Goal: Task Accomplishment & Management: Manage account settings

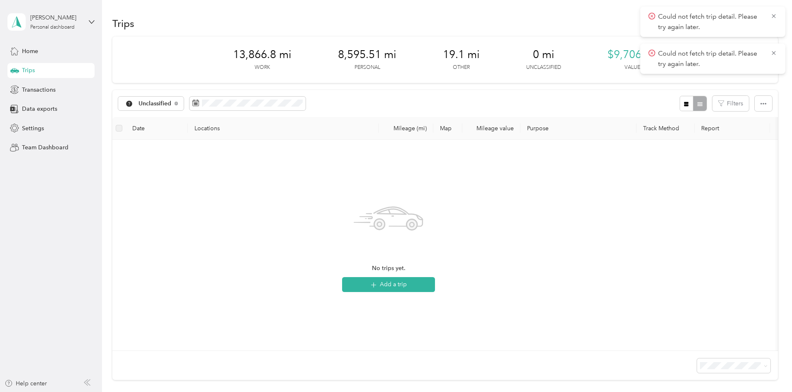
click at [771, 17] on icon at bounding box center [774, 15] width 7 height 7
click at [775, 15] on icon at bounding box center [774, 15] width 7 height 7
click at [15, 49] on icon at bounding box center [14, 50] width 9 height 9
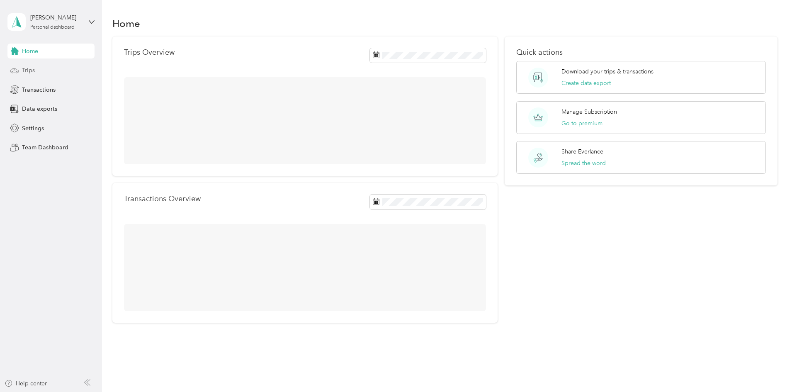
click at [47, 66] on div "Trips" at bounding box center [50, 70] width 87 height 15
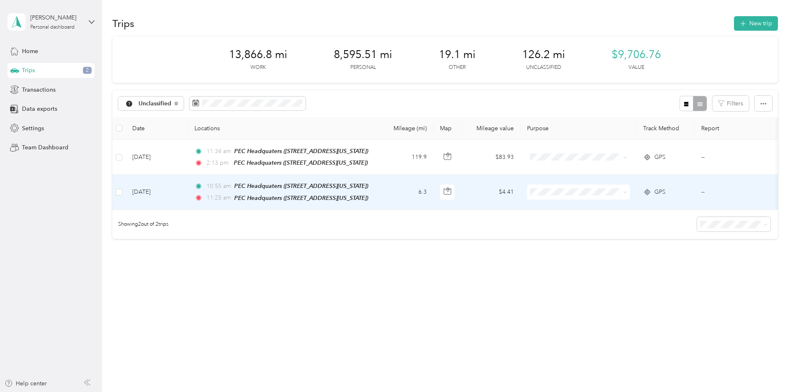
click at [433, 187] on td "6.3" at bounding box center [406, 192] width 55 height 35
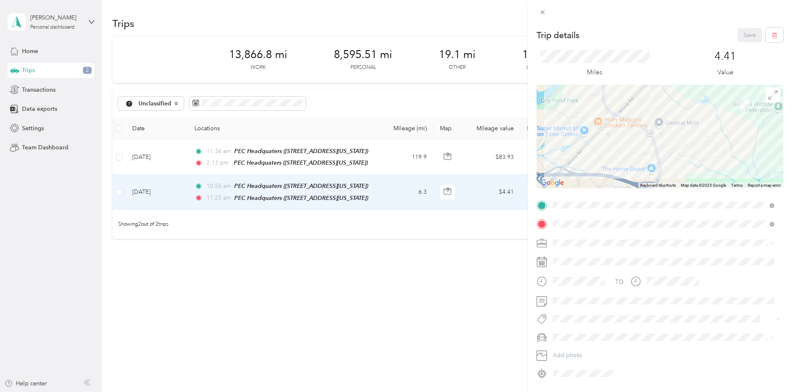
click at [560, 272] on div "Personal" at bounding box center [664, 269] width 216 height 9
click at [738, 39] on button "Save" at bounding box center [750, 35] width 24 height 15
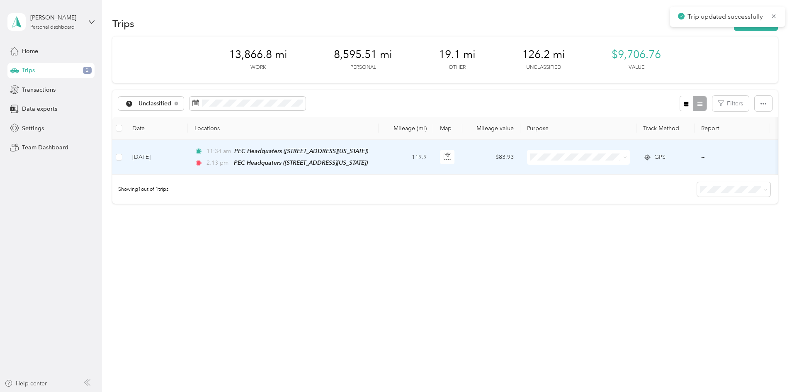
click at [433, 160] on td "119.9" at bounding box center [406, 157] width 55 height 35
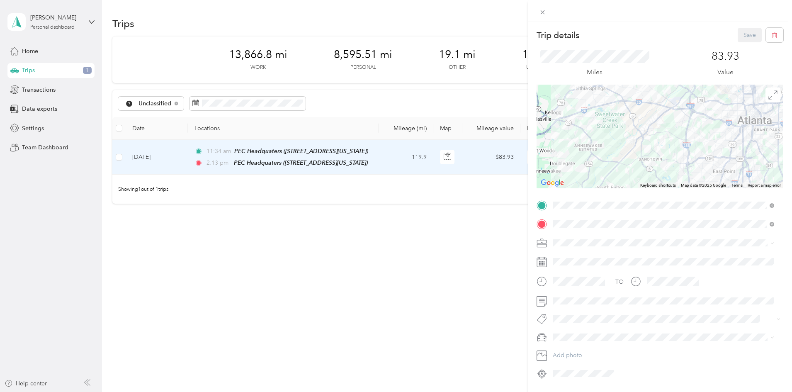
drag, startPoint x: 596, startPoint y: 109, endPoint x: 697, endPoint y: 172, distance: 119.4
click at [697, 172] on div at bounding box center [660, 137] width 247 height 104
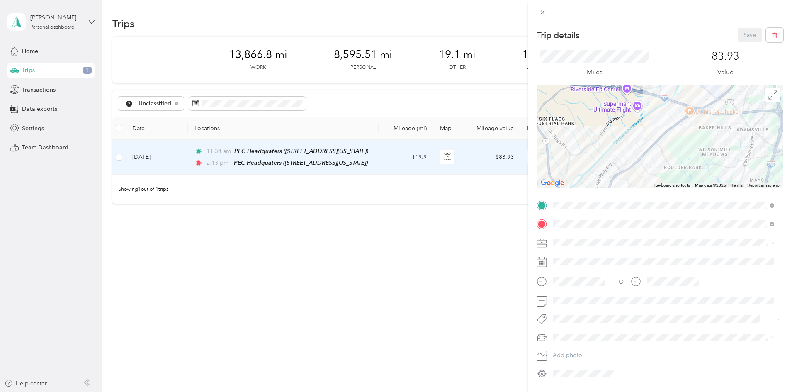
drag, startPoint x: 693, startPoint y: 102, endPoint x: 657, endPoint y: 183, distance: 88.2
click at [657, 183] on div "Keyboard shortcuts Map Data Map data ©2025 Map data ©2025 1 km Click to toggle …" at bounding box center [660, 137] width 247 height 104
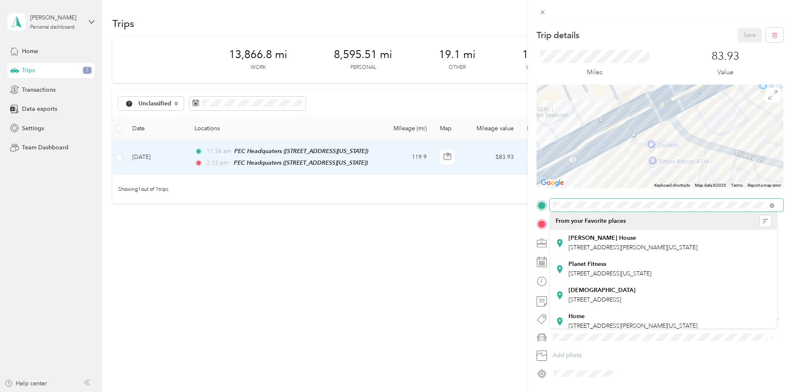
drag, startPoint x: 667, startPoint y: 109, endPoint x: 668, endPoint y: 138, distance: 28.6
click at [668, 138] on div at bounding box center [660, 137] width 247 height 104
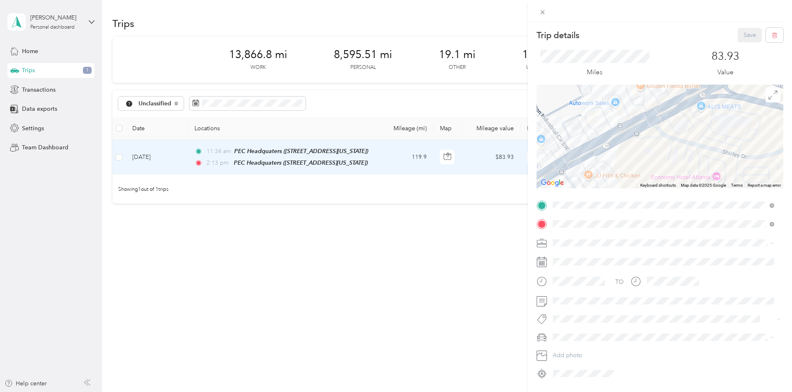
drag, startPoint x: 689, startPoint y: 122, endPoint x: 671, endPoint y: 126, distance: 18.4
click at [671, 126] on div at bounding box center [660, 137] width 247 height 104
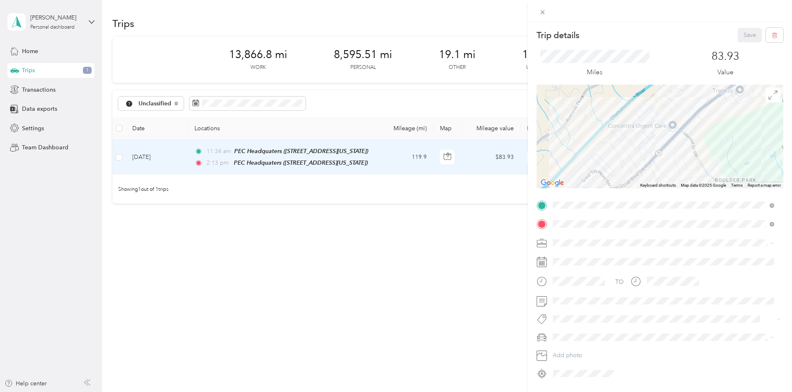
drag, startPoint x: 608, startPoint y: 177, endPoint x: 727, endPoint y: 104, distance: 140.2
click at [727, 104] on div at bounding box center [660, 137] width 247 height 104
drag, startPoint x: 710, startPoint y: 107, endPoint x: 739, endPoint y: 110, distance: 28.8
click at [739, 110] on div at bounding box center [660, 137] width 247 height 104
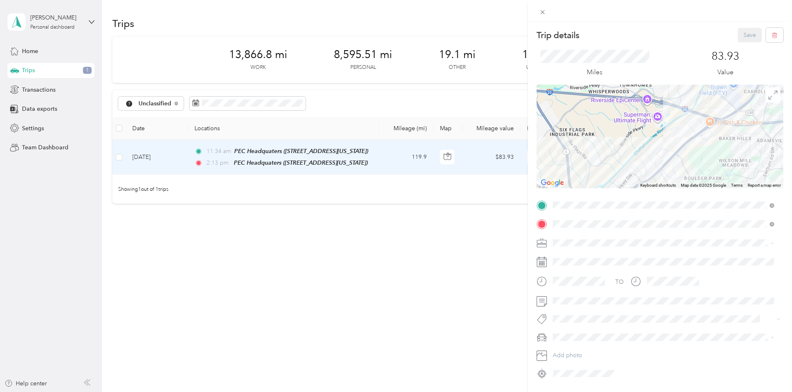
drag, startPoint x: 714, startPoint y: 146, endPoint x: 708, endPoint y: 153, distance: 8.8
click at [708, 153] on div at bounding box center [660, 137] width 247 height 104
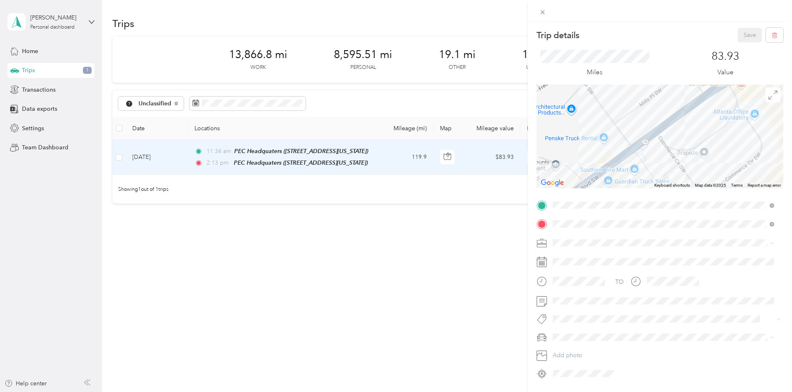
drag, startPoint x: 616, startPoint y: 158, endPoint x: 614, endPoint y: 185, distance: 27.4
click at [614, 185] on div at bounding box center [660, 137] width 247 height 104
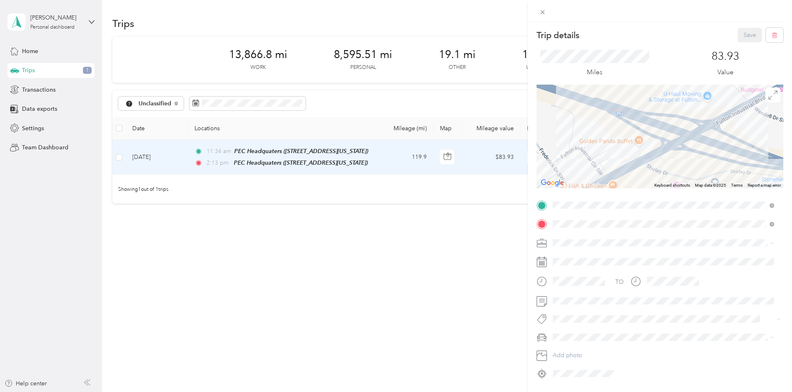
drag, startPoint x: 725, startPoint y: 115, endPoint x: 630, endPoint y: 195, distance: 123.7
click at [630, 195] on div "Trip details Save This trip cannot be edited because it is either under review,…" at bounding box center [660, 204] width 247 height 352
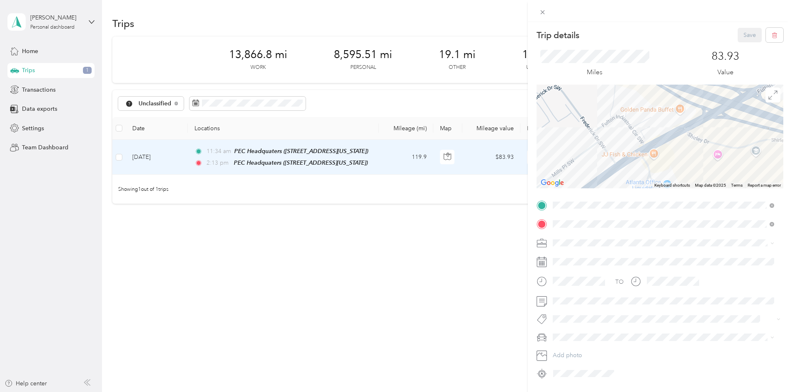
drag, startPoint x: 649, startPoint y: 158, endPoint x: 689, endPoint y: 127, distance: 50.9
click at [689, 127] on div at bounding box center [660, 137] width 247 height 104
click at [588, 286] on div "Process Equipment & Controls" at bounding box center [664, 286] width 216 height 9
click at [738, 35] on button "Save" at bounding box center [750, 35] width 24 height 15
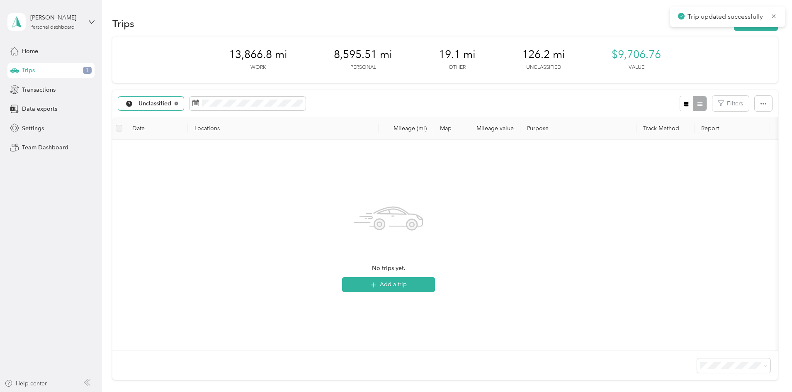
click at [178, 102] on icon at bounding box center [176, 103] width 3 height 3
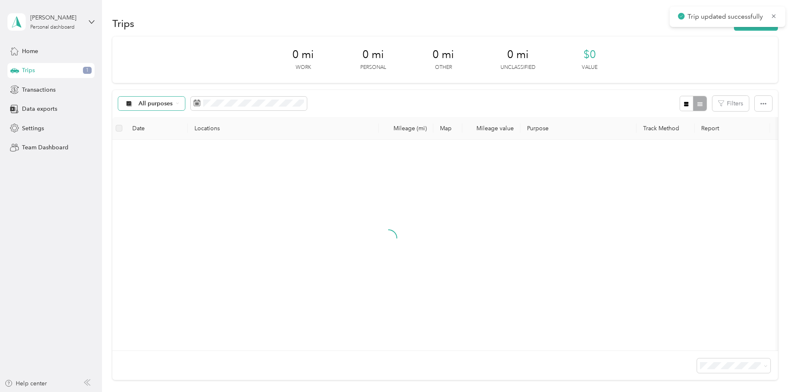
click at [179, 102] on icon at bounding box center [177, 103] width 3 height 3
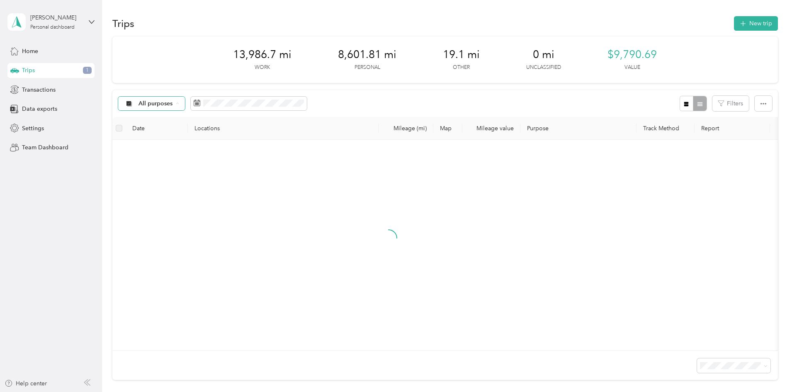
click at [220, 173] on span "Process Equipment & Controls" at bounding box center [235, 176] width 83 height 9
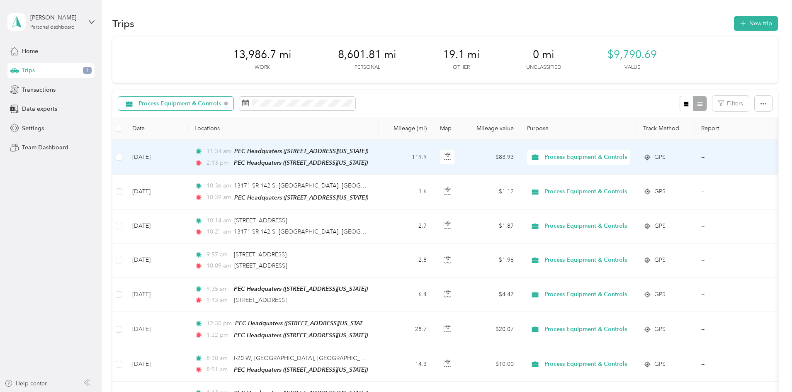
click at [433, 156] on td "119.9" at bounding box center [406, 157] width 55 height 35
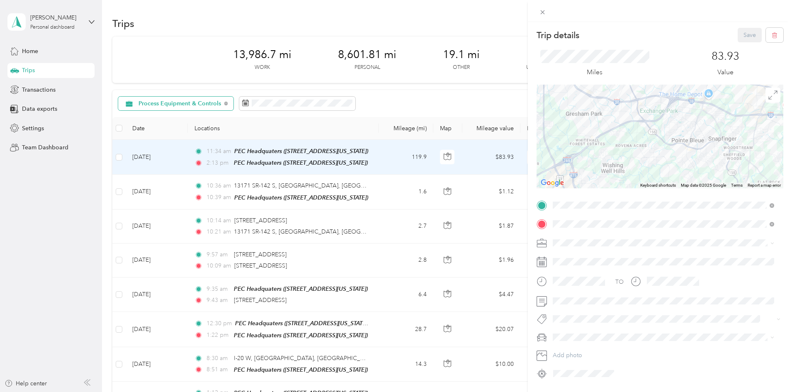
drag, startPoint x: 642, startPoint y: 109, endPoint x: 792, endPoint y: 136, distance: 152.1
click at [788, 136] on html "[PERSON_NAME] Personal dashboard Home Trips Transactions Data exports Settings …" at bounding box center [394, 196] width 788 height 392
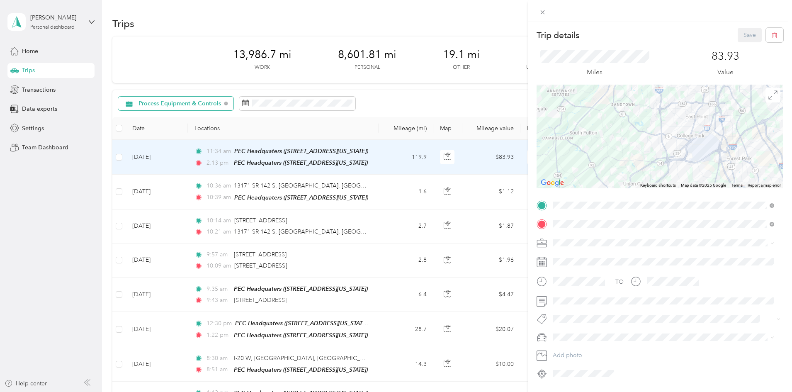
drag, startPoint x: 701, startPoint y: 155, endPoint x: 694, endPoint y: 105, distance: 51.1
click at [694, 105] on div at bounding box center [660, 137] width 247 height 104
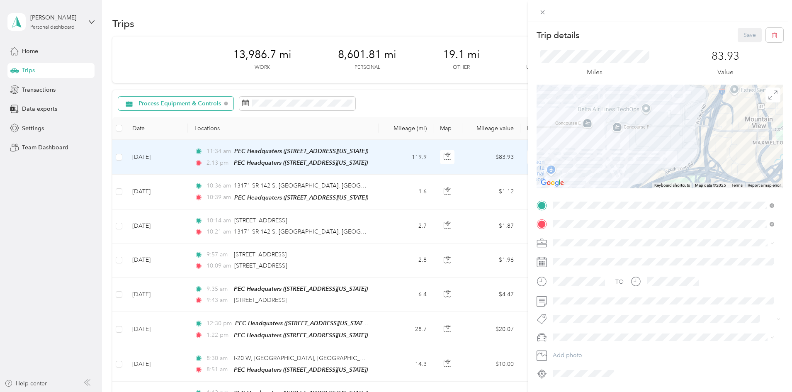
drag, startPoint x: 712, startPoint y: 139, endPoint x: 668, endPoint y: 144, distance: 43.8
click at [668, 144] on div at bounding box center [660, 137] width 247 height 104
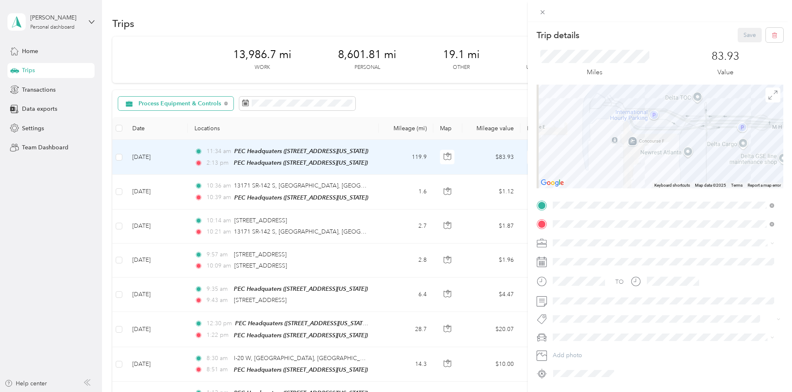
drag, startPoint x: 569, startPoint y: 129, endPoint x: 747, endPoint y: 180, distance: 185.1
click at [747, 180] on div at bounding box center [660, 137] width 247 height 104
click at [545, 10] on icon at bounding box center [542, 12] width 7 height 7
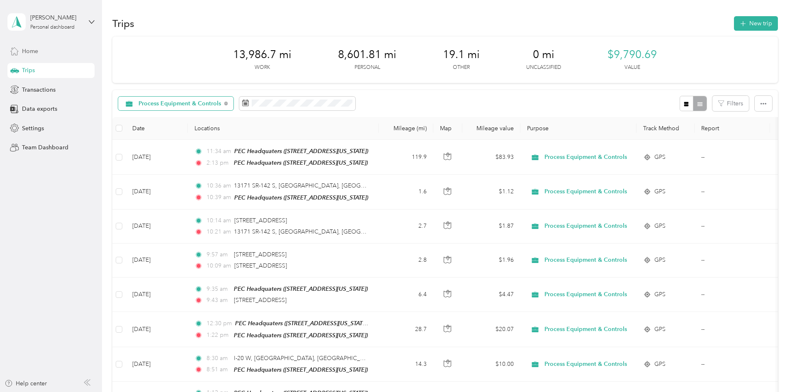
click at [59, 54] on div "Home" at bounding box center [50, 51] width 87 height 15
